Goal: Task Accomplishment & Management: Use online tool/utility

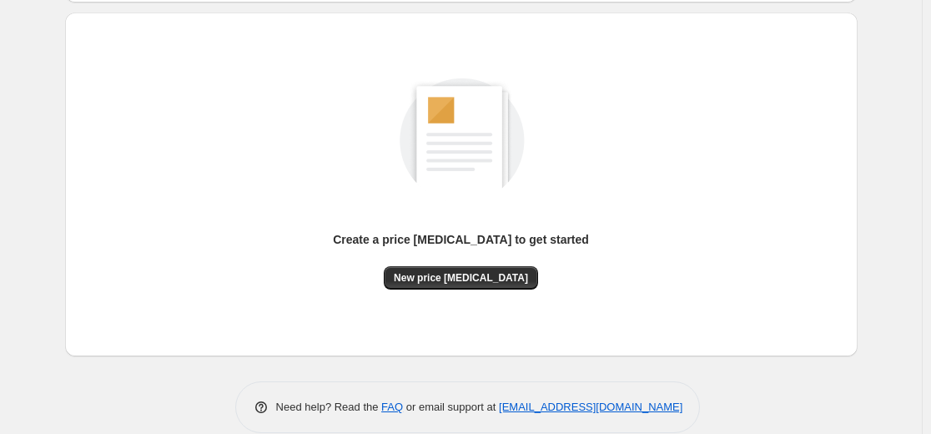
scroll to position [191, 0]
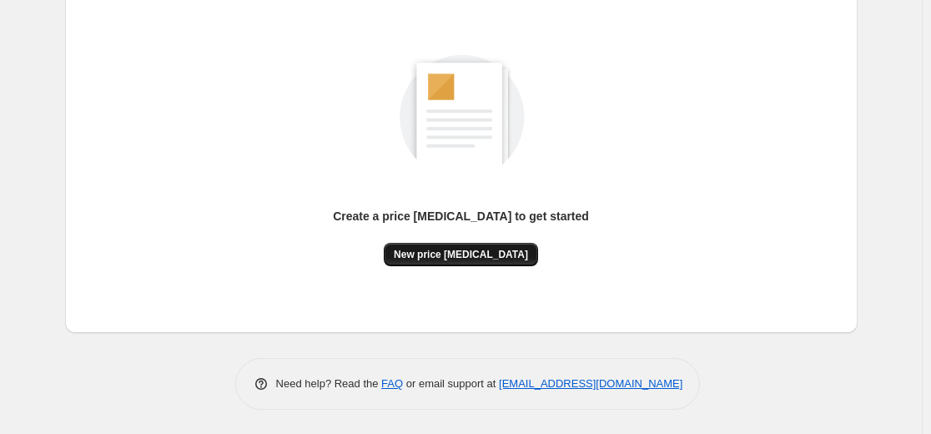
click at [501, 246] on button "New price [MEDICAL_DATA]" at bounding box center [461, 254] width 154 height 23
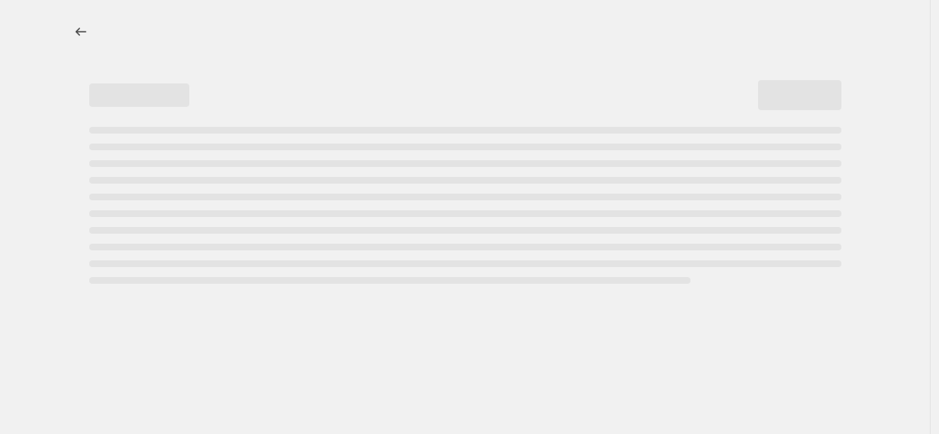
select select "percentage"
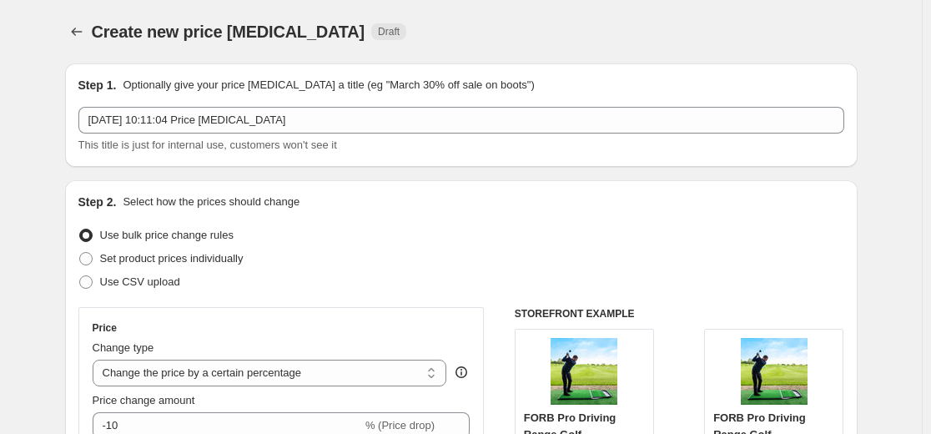
scroll to position [334, 0]
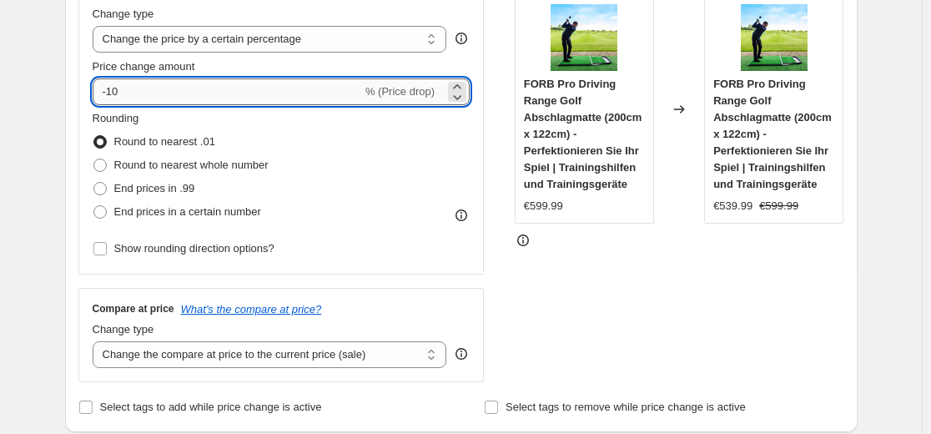
click at [253, 99] on input "-10" at bounding box center [227, 91] width 269 height 27
type input "-1"
type input "-35"
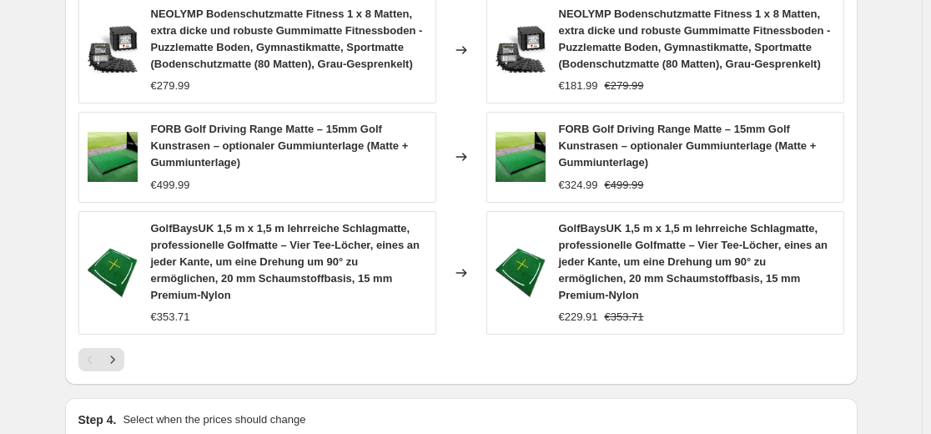
scroll to position [1251, 0]
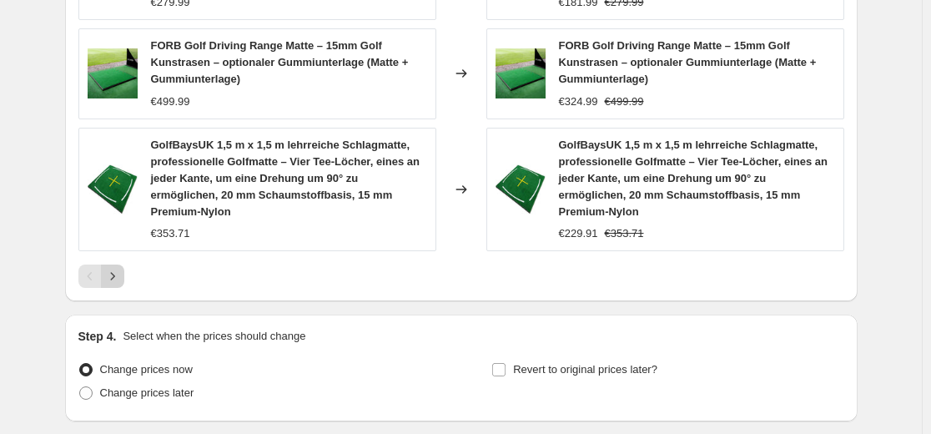
click at [118, 284] on icon "Next" at bounding box center [112, 276] width 17 height 17
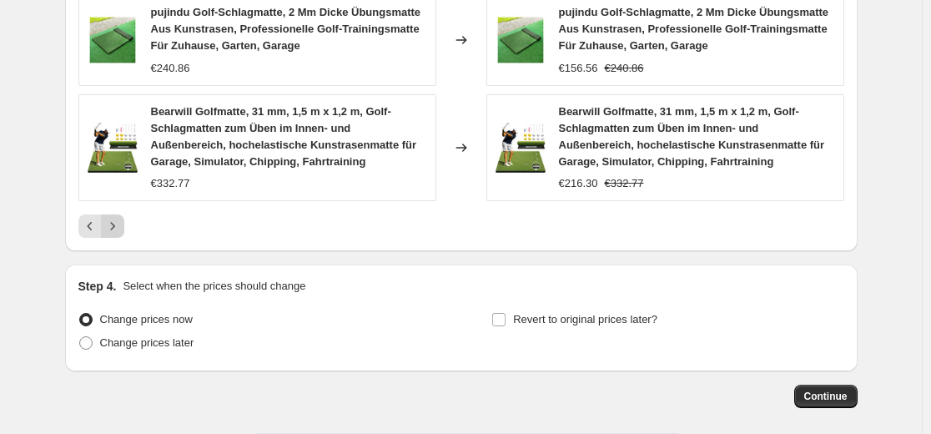
click at [110, 227] on icon "Next" at bounding box center [112, 226] width 17 height 17
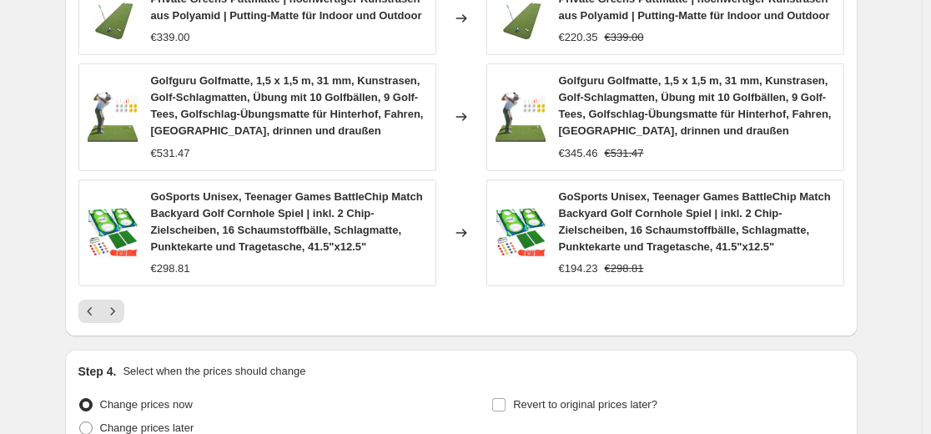
scroll to position [1234, 0]
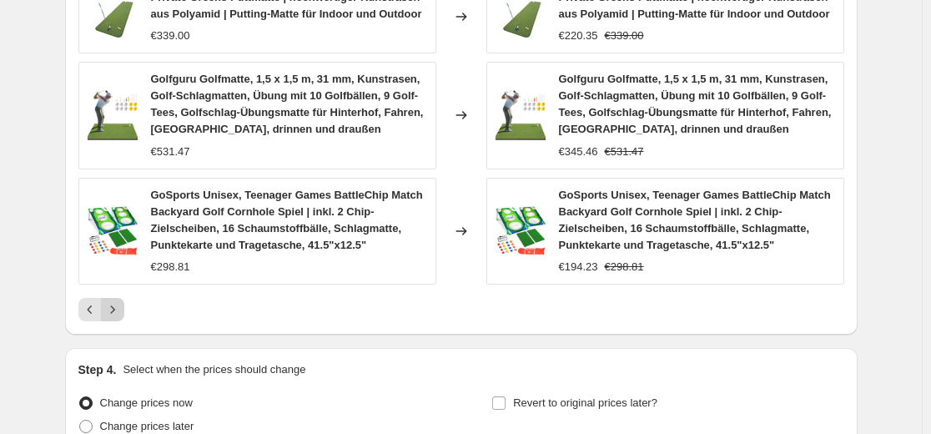
click at [116, 303] on icon "Next" at bounding box center [112, 309] width 17 height 17
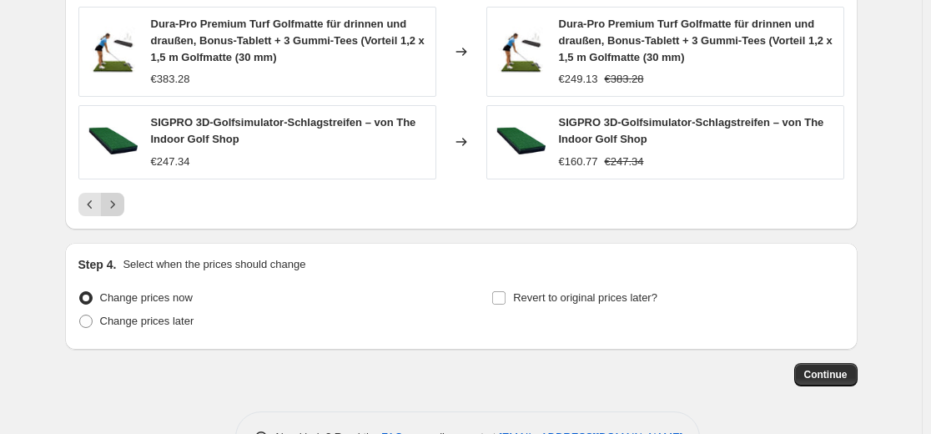
click at [121, 204] on icon "Next" at bounding box center [112, 204] width 17 height 17
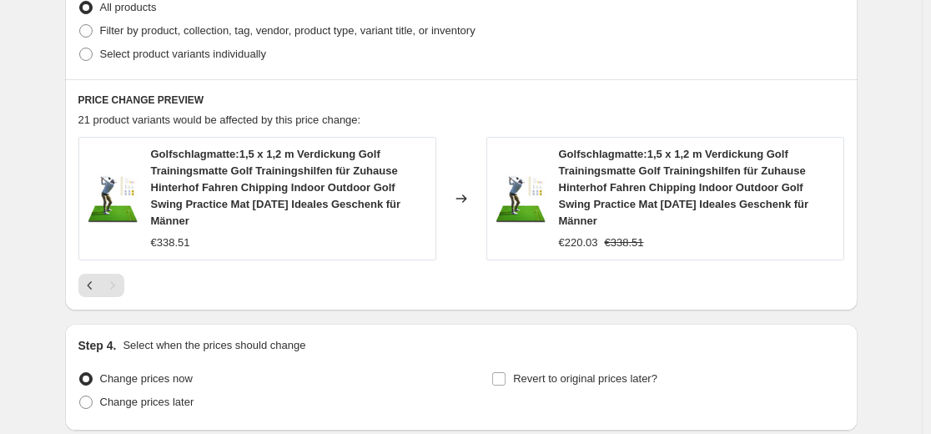
scroll to position [817, 0]
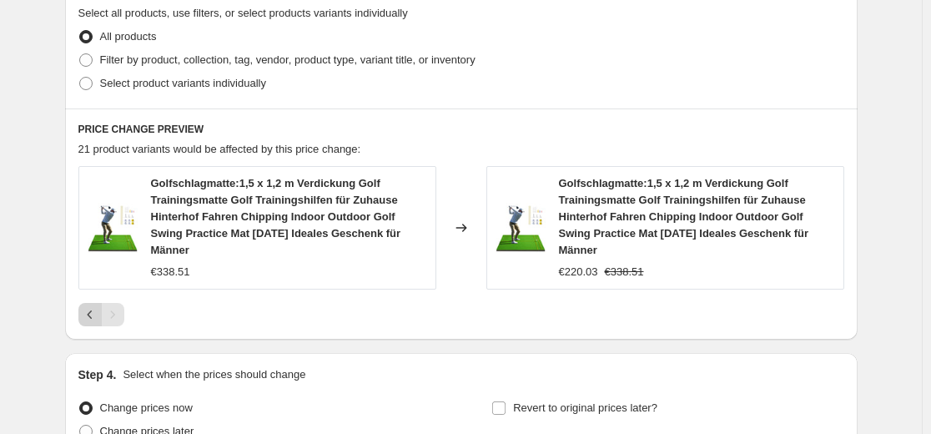
click at [88, 317] on icon "Previous" at bounding box center [90, 314] width 17 height 17
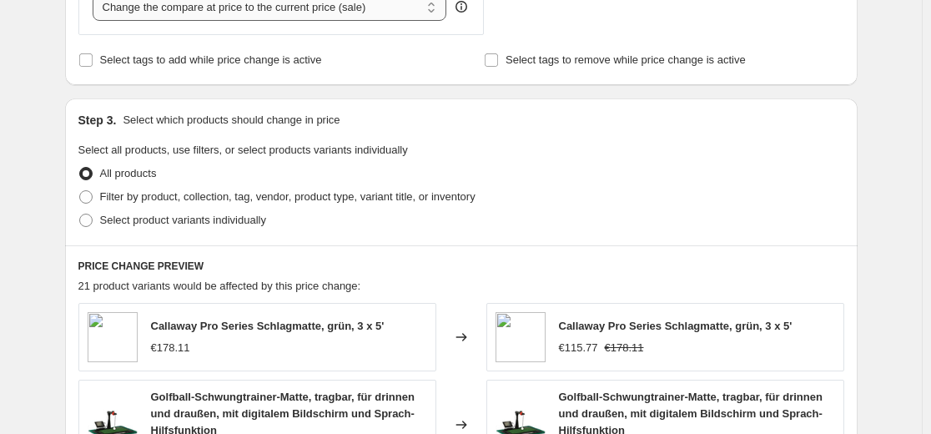
scroll to position [567, 0]
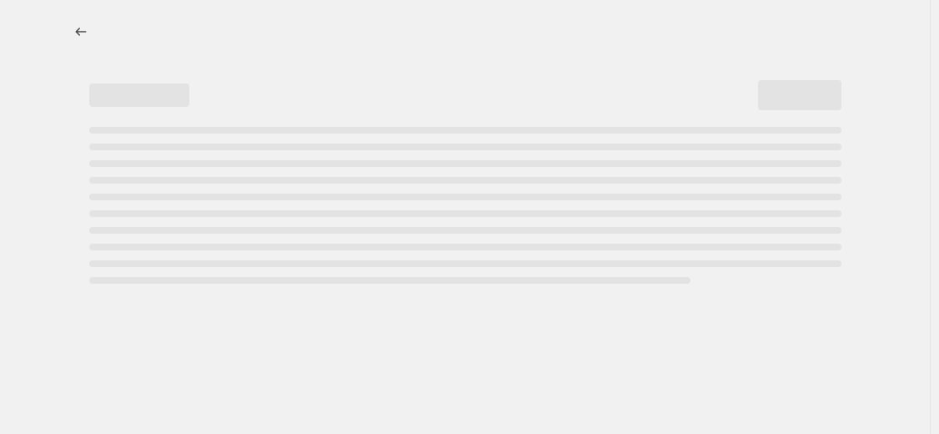
select select "percentage"
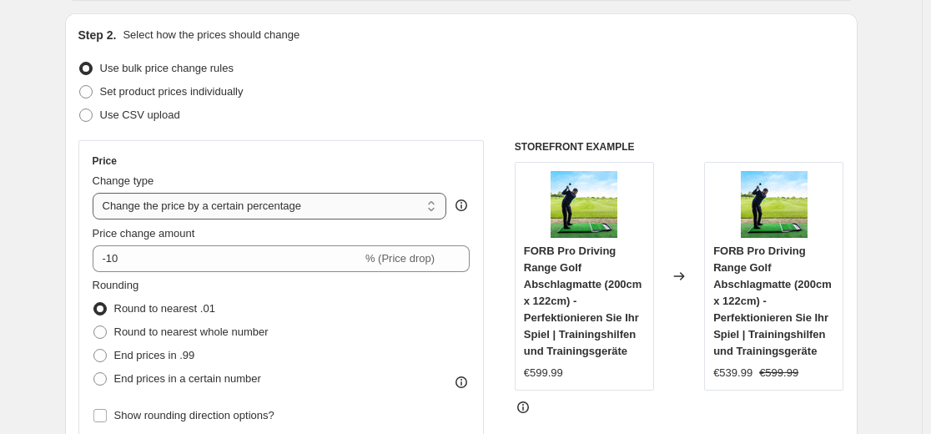
scroll to position [250, 0]
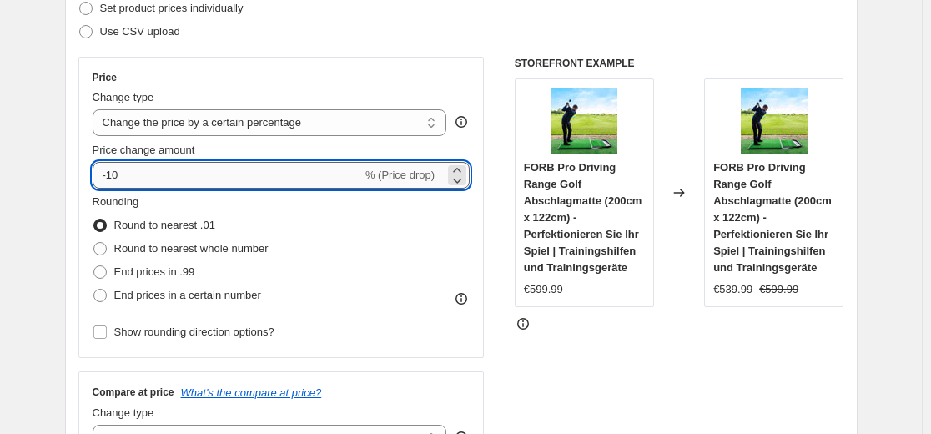
click at [215, 181] on input "-10" at bounding box center [227, 175] width 269 height 27
type input "-1"
type input "-35"
click at [319, 48] on div "Step 2. Select how the prices should change Use bulk price change rules Set pro…" at bounding box center [460, 222] width 765 height 559
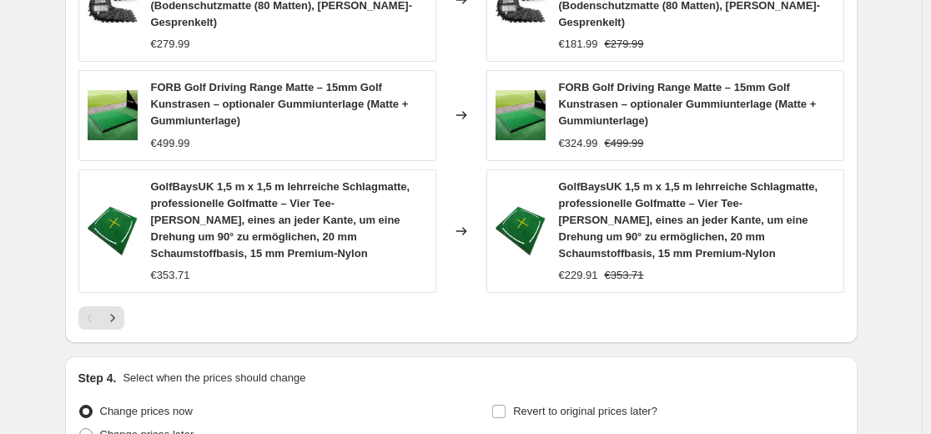
scroll to position [1251, 0]
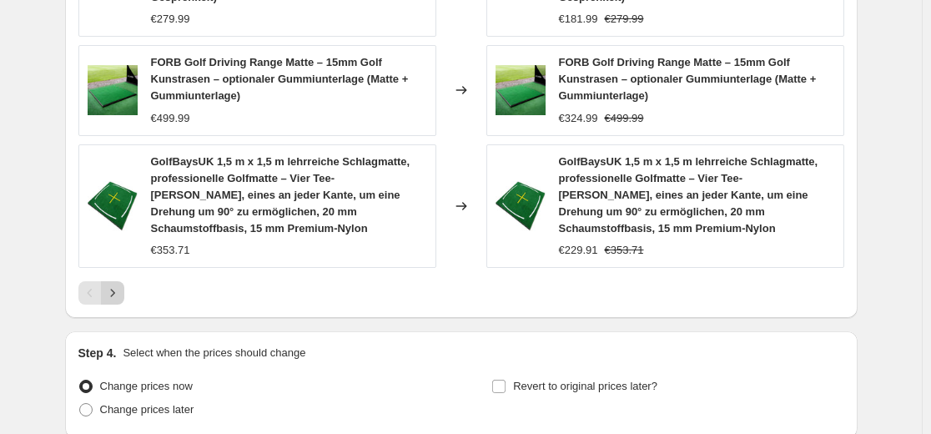
click at [116, 284] on icon "Next" at bounding box center [112, 292] width 17 height 17
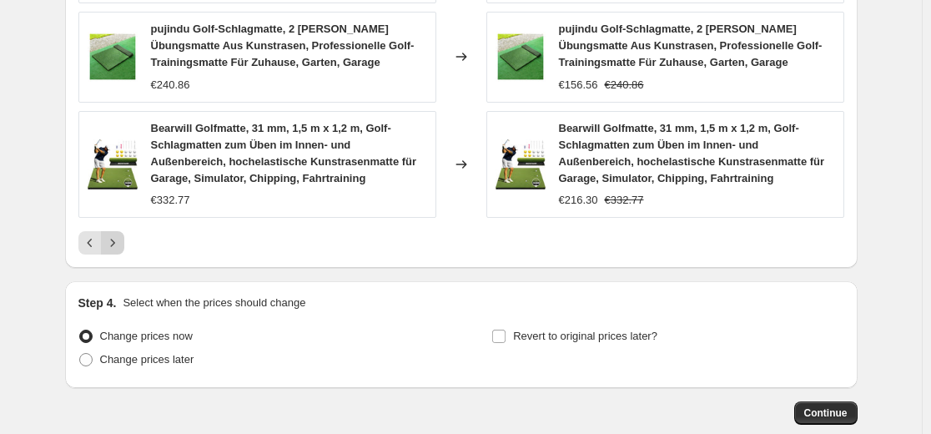
click at [108, 234] on icon "Next" at bounding box center [112, 242] width 17 height 17
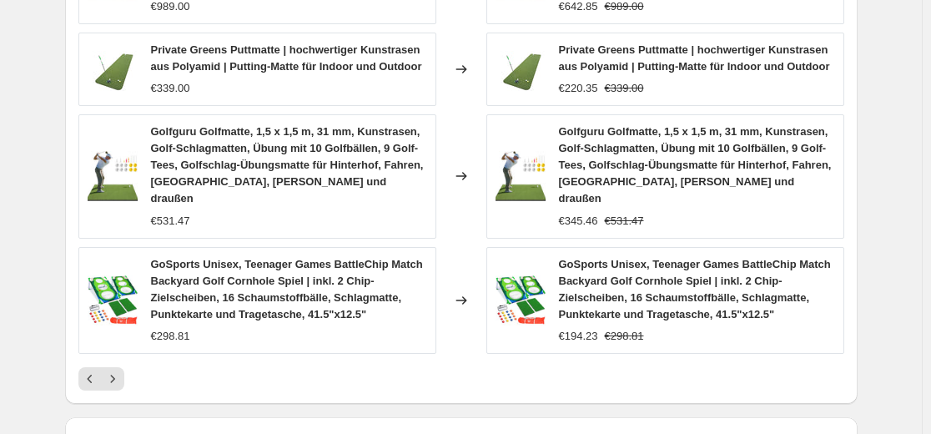
scroll to position [1234, 0]
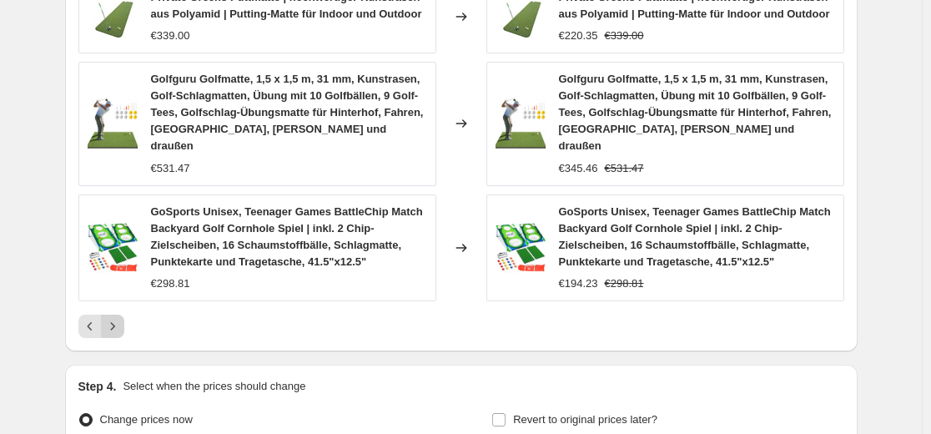
click at [120, 318] on icon "Next" at bounding box center [112, 326] width 17 height 17
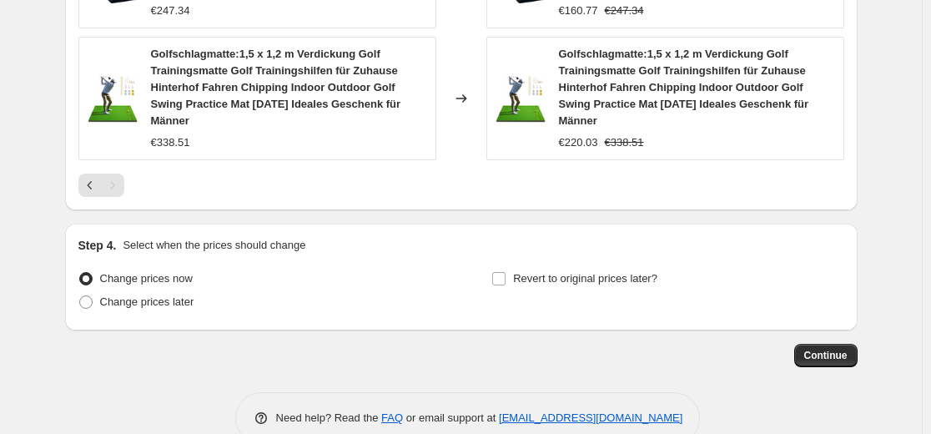
scroll to position [1344, 0]
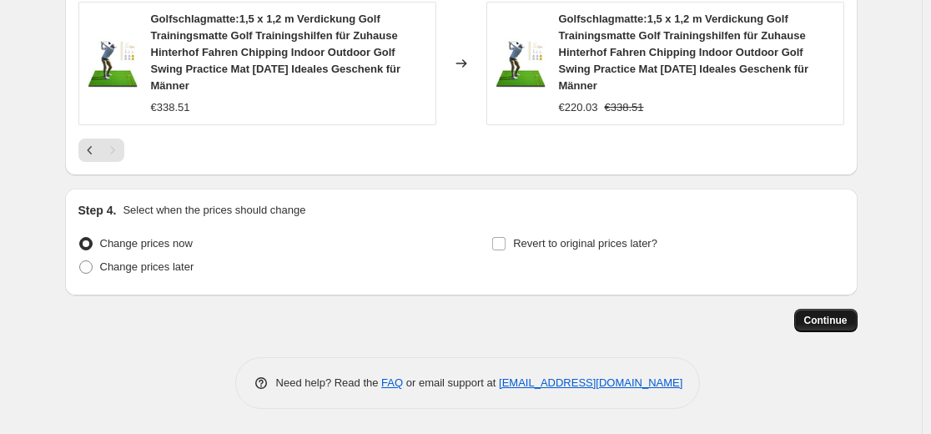
click at [833, 317] on span "Continue" at bounding box center [825, 320] width 43 height 13
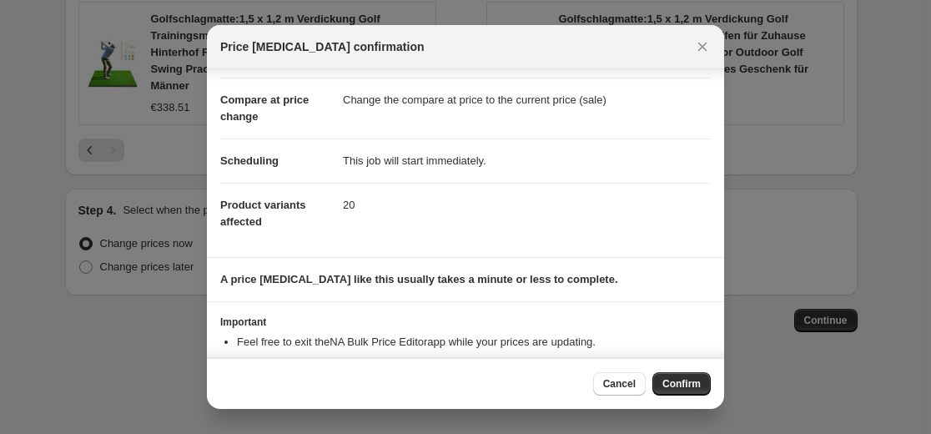
scroll to position [114, 0]
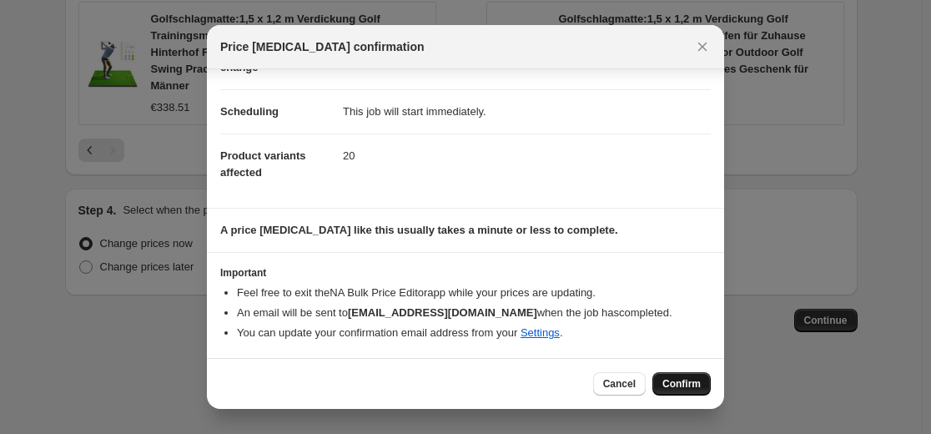
click at [685, 384] on span "Confirm" at bounding box center [681, 383] width 38 height 13
